Goal: Transaction & Acquisition: Purchase product/service

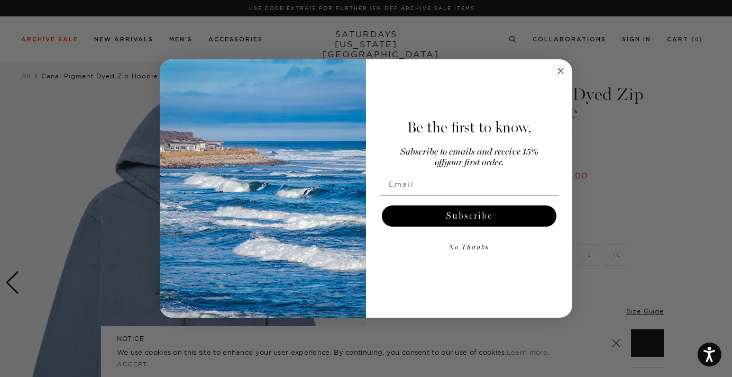
click at [560, 67] on circle "Close dialog" at bounding box center [561, 71] width 12 height 12
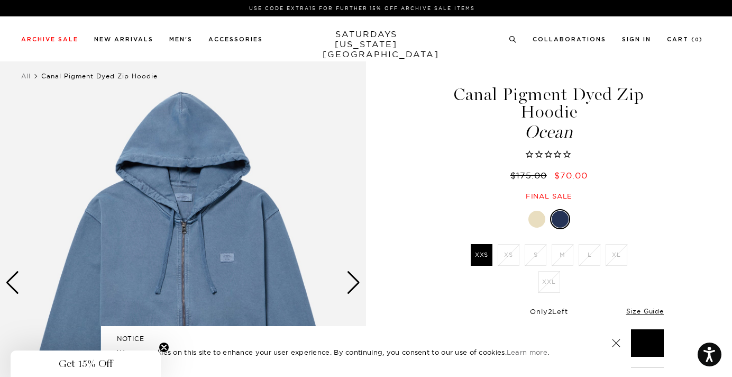
click at [530, 224] on div at bounding box center [536, 218] width 17 height 17
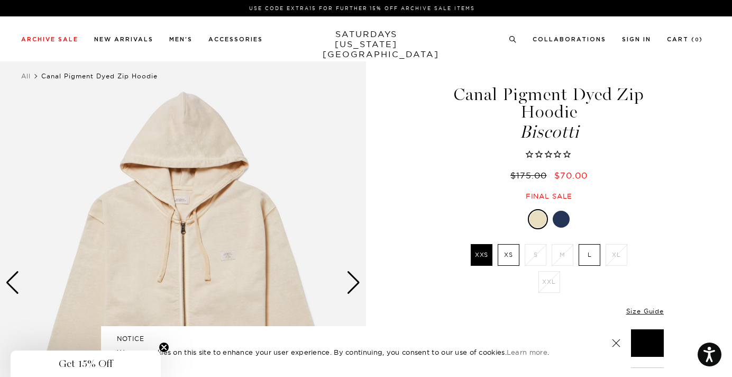
click at [510, 254] on label "XS" at bounding box center [509, 255] width 22 height 22
click at [0, 0] on input "XS" at bounding box center [0, 0] width 0 height 0
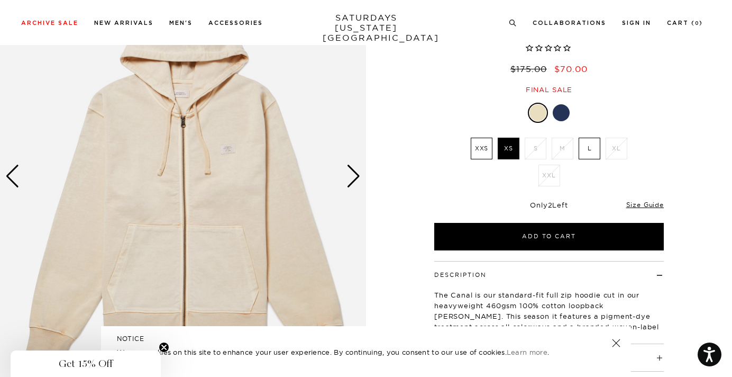
scroll to position [39, 1]
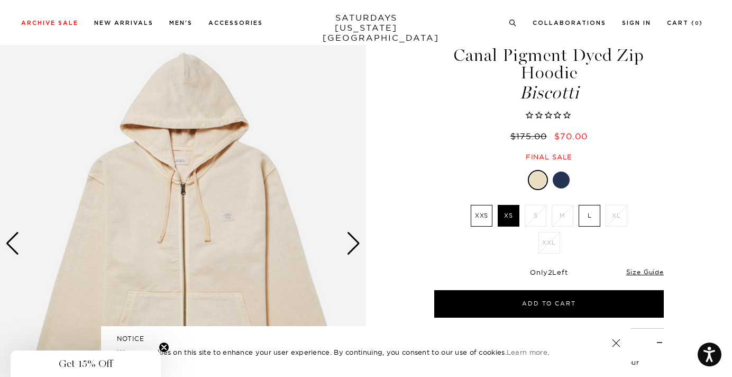
click at [350, 242] on div "Next slide" at bounding box center [353, 243] width 14 height 23
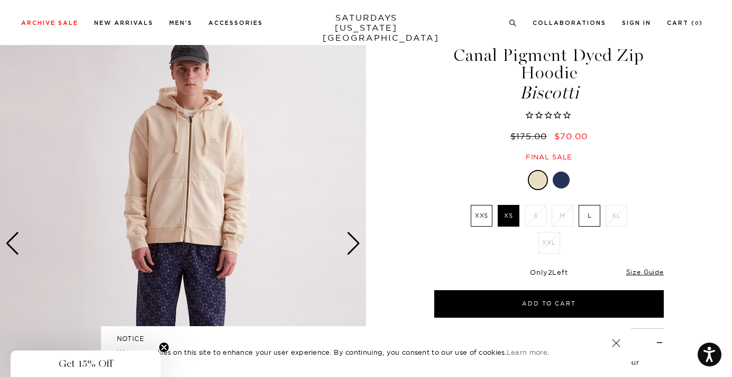
click at [350, 242] on div "Next slide" at bounding box center [353, 243] width 14 height 23
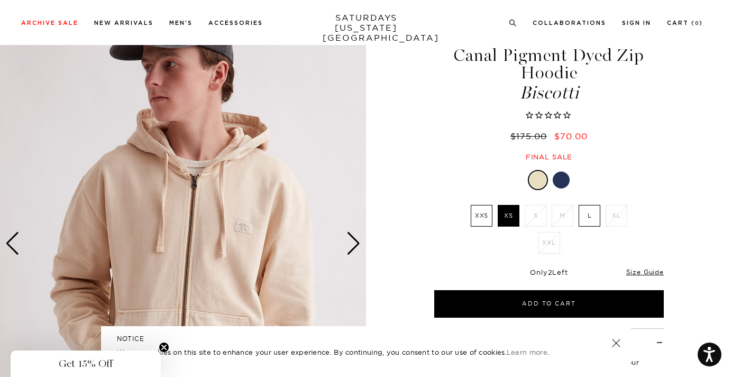
click at [350, 242] on div "Next slide" at bounding box center [353, 243] width 14 height 23
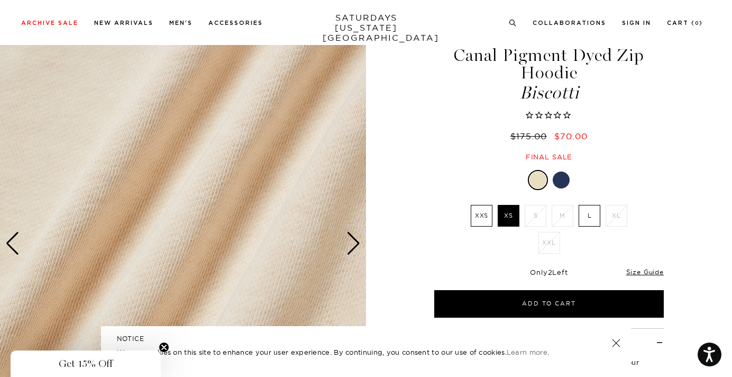
click at [350, 242] on div "Next slide" at bounding box center [353, 243] width 14 height 23
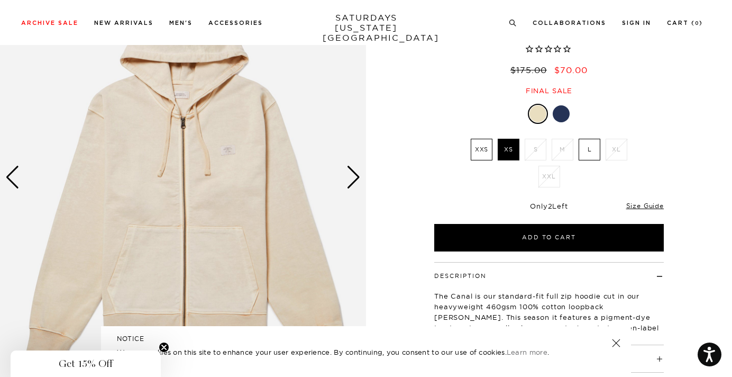
scroll to position [106, 1]
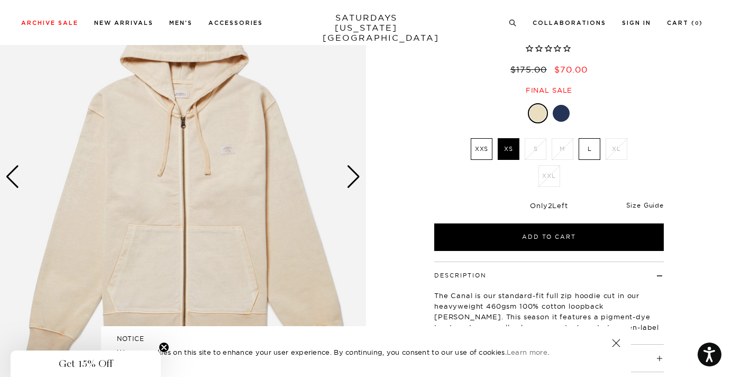
click at [654, 205] on link "Size Guide" at bounding box center [645, 205] width 38 height 8
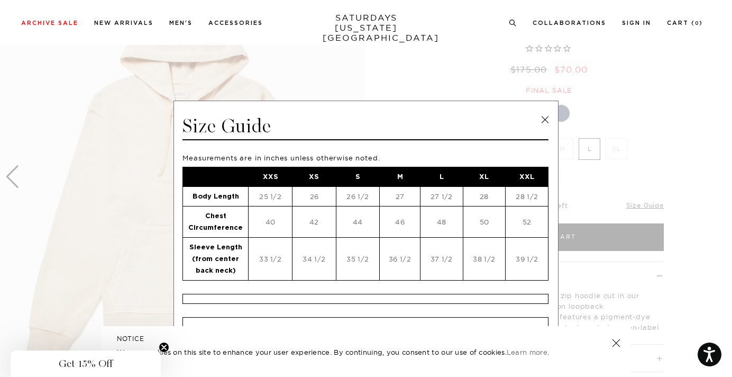
click at [539, 118] on link at bounding box center [545, 120] width 16 height 16
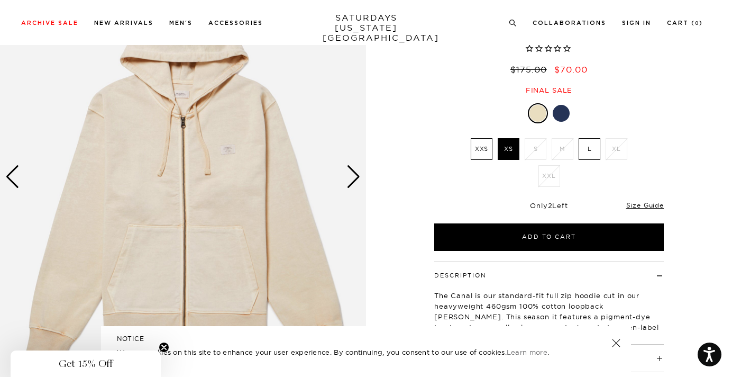
click at [561, 115] on div at bounding box center [561, 113] width 17 height 17
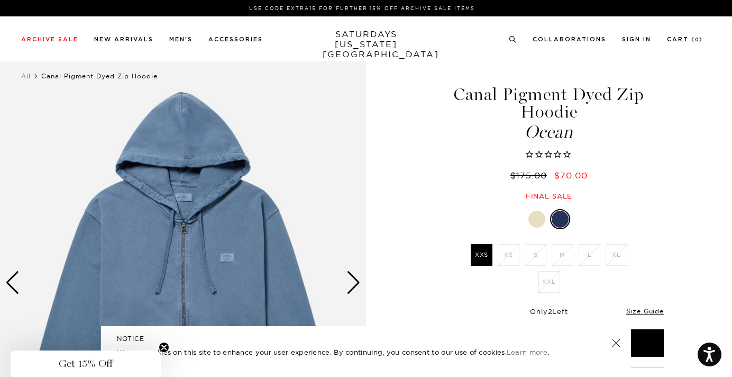
click at [616, 344] on link at bounding box center [616, 342] width 15 height 15
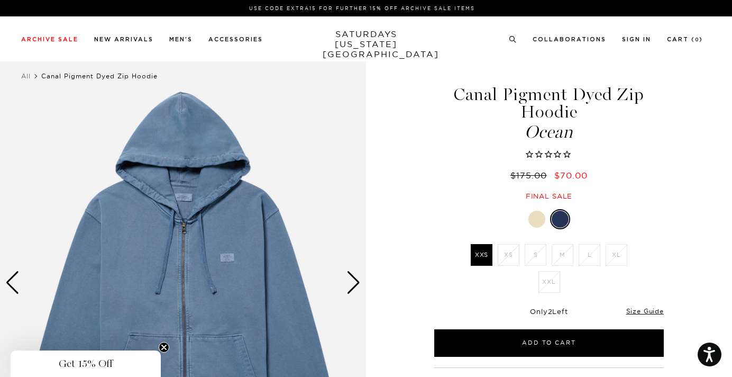
click at [345, 285] on img at bounding box center [183, 281] width 366 height 457
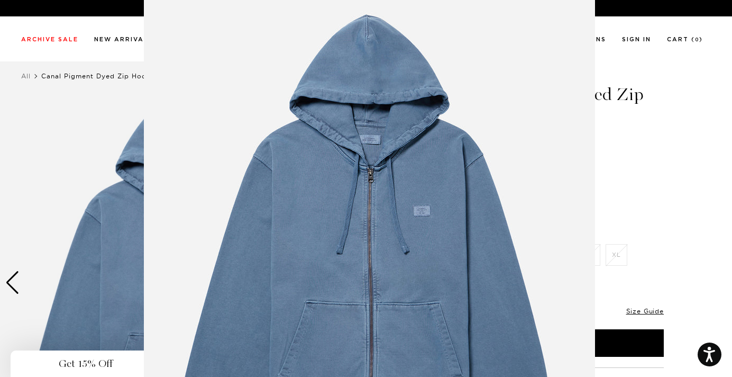
click at [526, 170] on img at bounding box center [369, 240] width 451 height 542
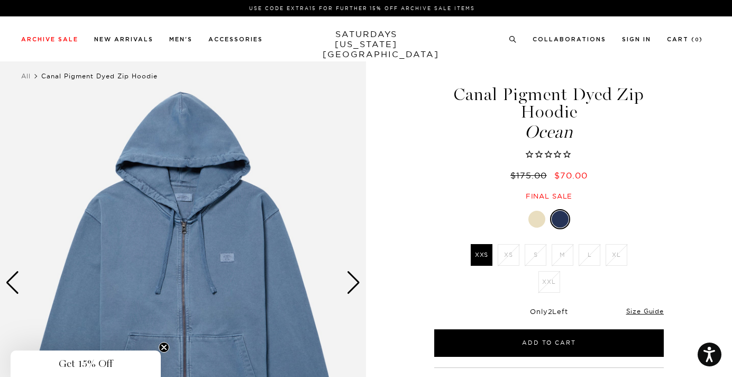
click at [354, 282] on div "Next slide" at bounding box center [353, 282] width 14 height 23
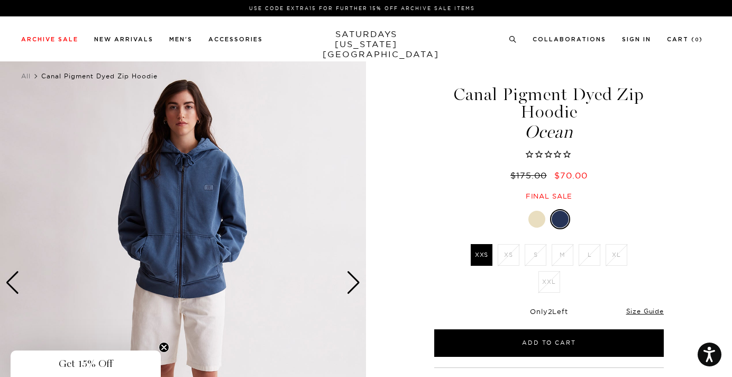
click at [354, 282] on div "Next slide" at bounding box center [353, 282] width 14 height 23
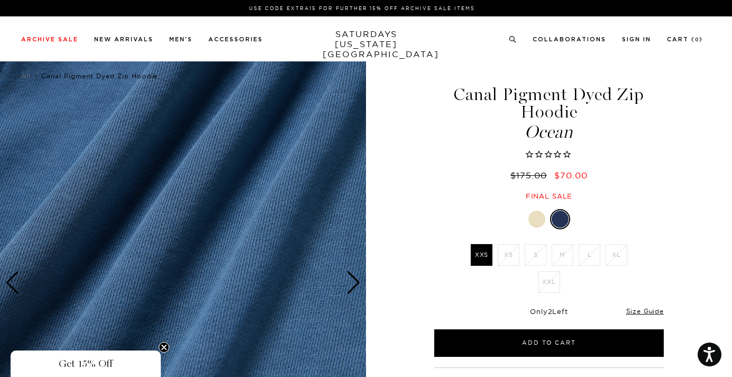
click at [354, 282] on div "Next slide" at bounding box center [353, 282] width 14 height 23
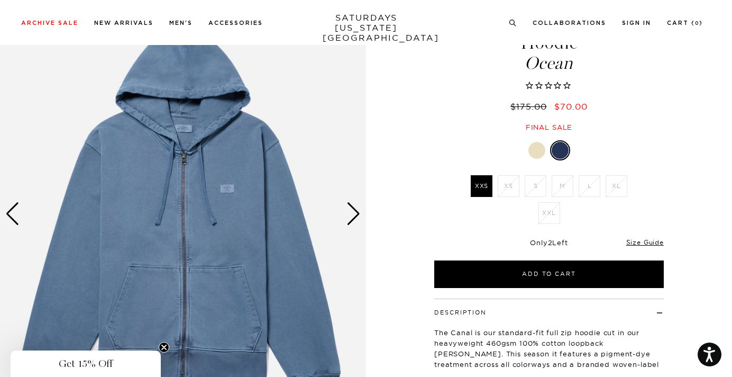
scroll to position [65, 0]
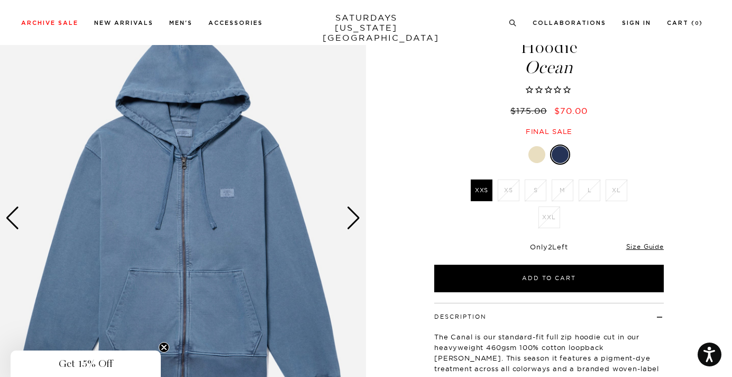
click at [354, 215] on div "Next slide" at bounding box center [353, 217] width 14 height 23
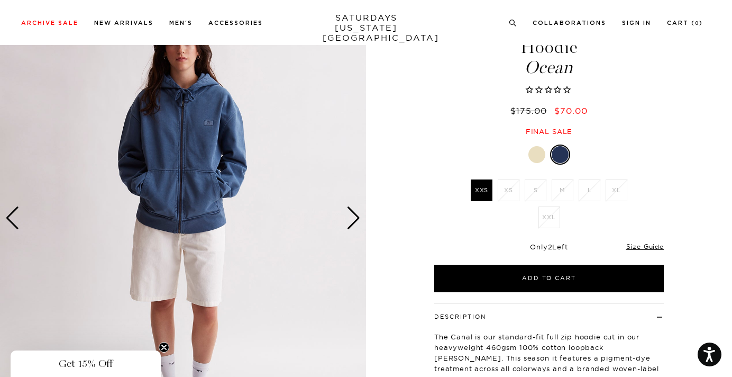
click at [354, 215] on div "Next slide" at bounding box center [353, 217] width 14 height 23
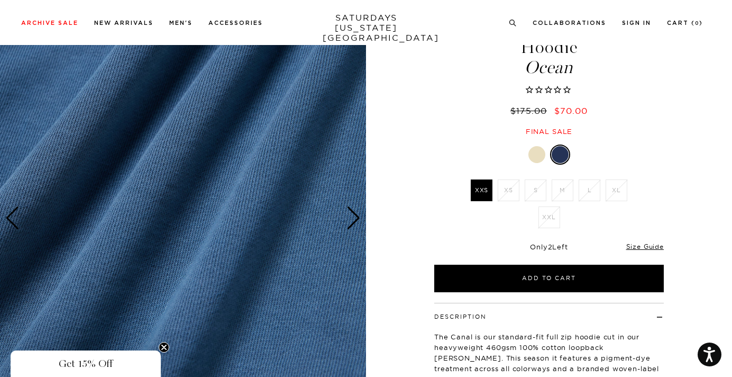
click at [354, 215] on div "Next slide" at bounding box center [353, 217] width 14 height 23
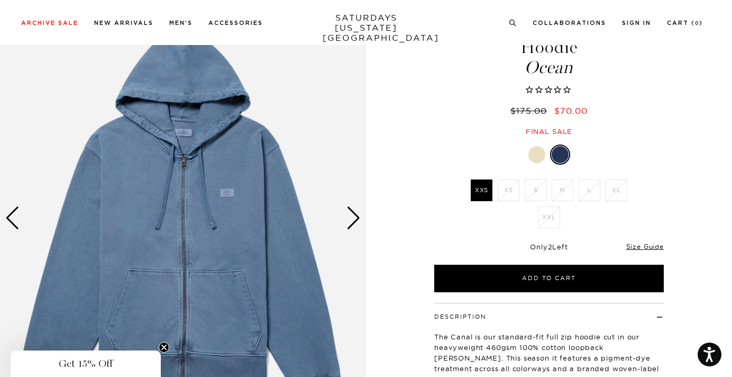
click at [537, 153] on div at bounding box center [536, 154] width 17 height 17
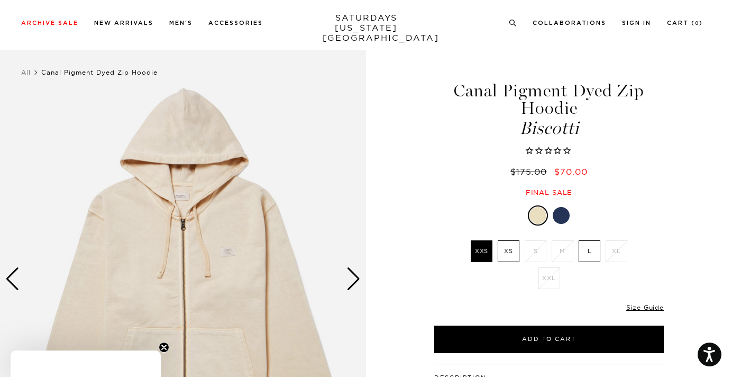
scroll to position [49, 0]
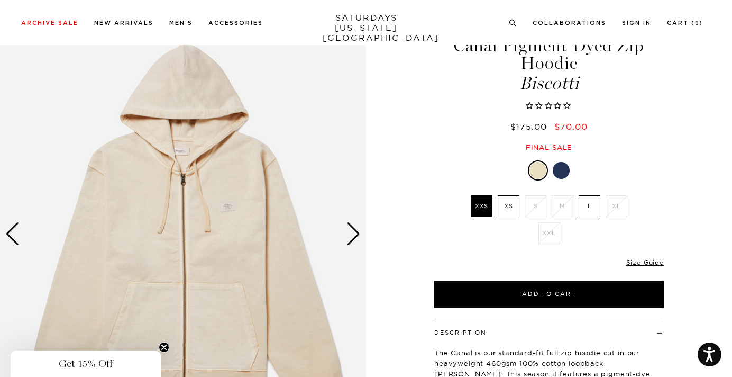
click at [359, 237] on div "Next slide" at bounding box center [353, 233] width 14 height 23
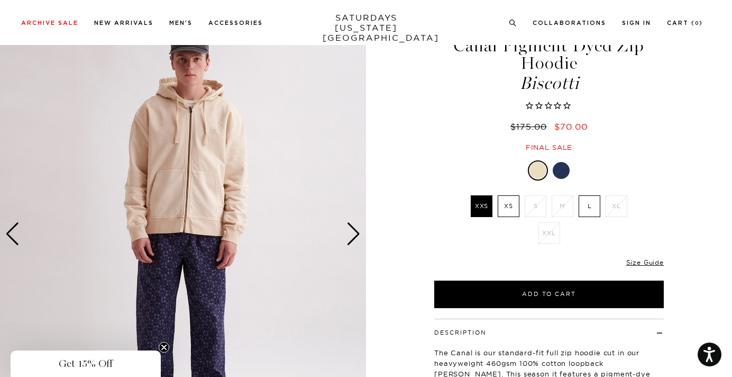
click at [359, 237] on div "Next slide" at bounding box center [353, 233] width 14 height 23
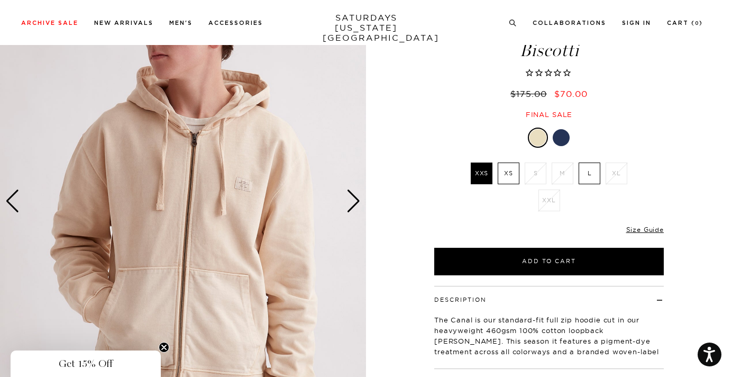
scroll to position [74, 0]
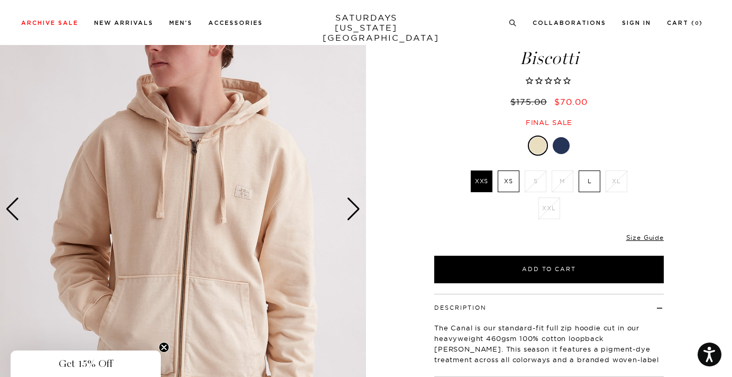
click at [351, 208] on div "Next slide" at bounding box center [353, 208] width 14 height 23
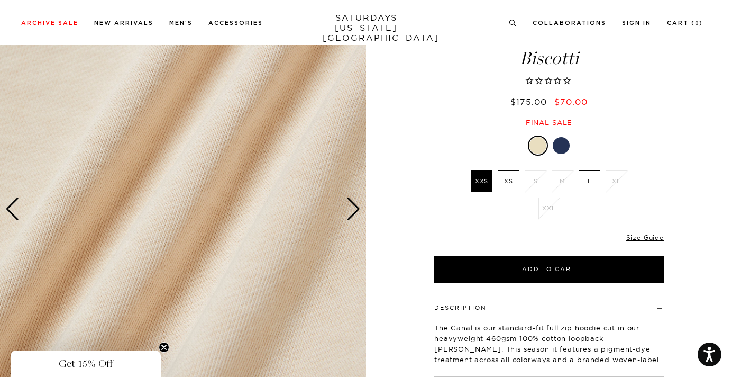
click at [351, 208] on div "Next slide" at bounding box center [353, 208] width 14 height 23
